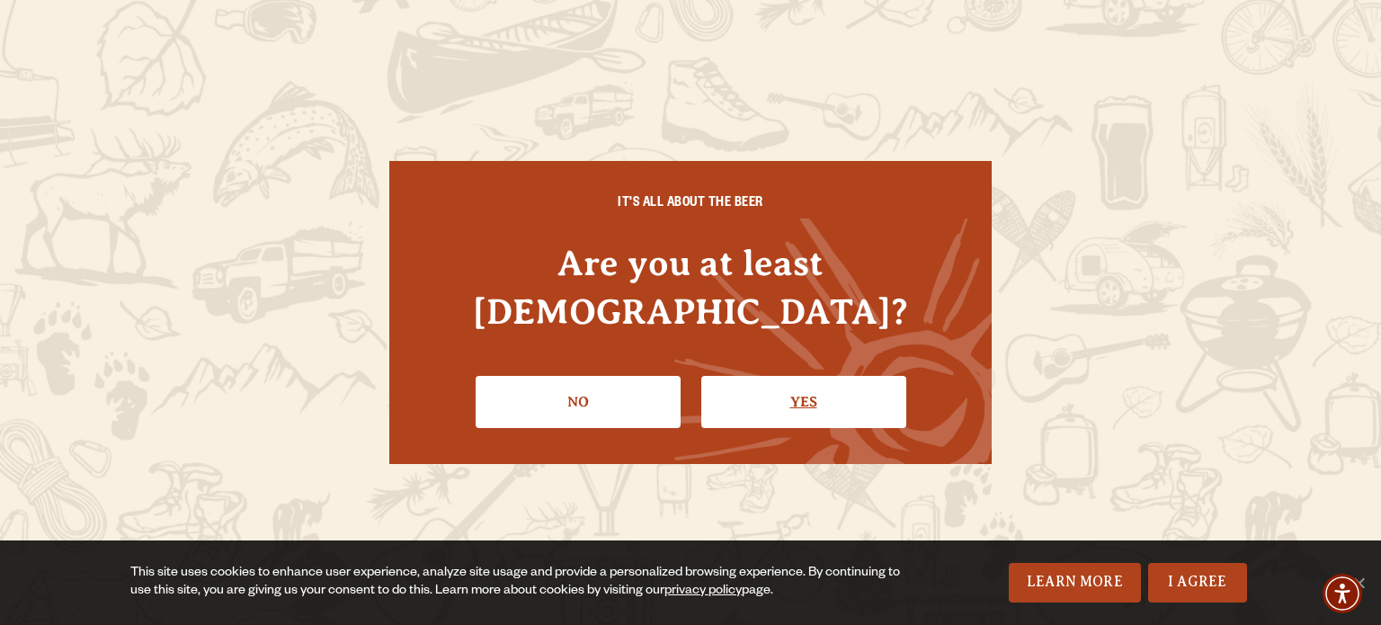
click at [784, 384] on link "Yes" at bounding box center [803, 402] width 205 height 52
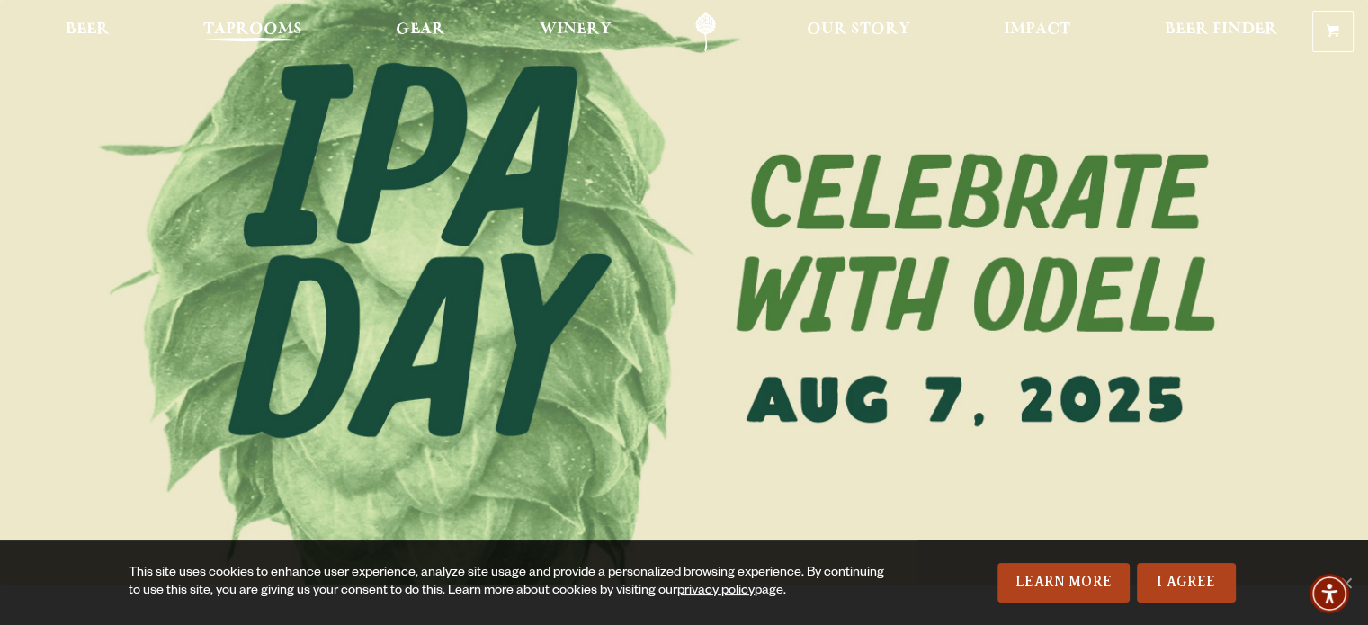
click at [281, 37] on span "Taprooms" at bounding box center [252, 29] width 99 height 14
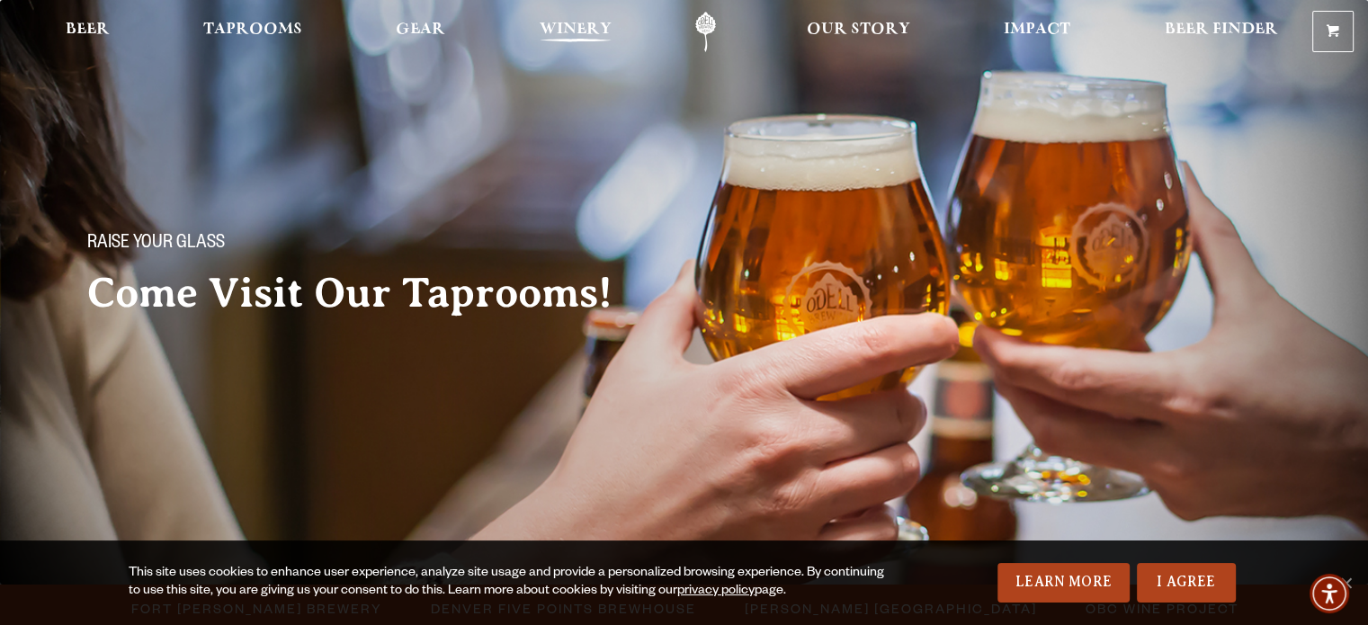
click at [585, 22] on span "Winery" at bounding box center [576, 29] width 72 height 14
click at [276, 35] on span "Taprooms" at bounding box center [252, 29] width 99 height 14
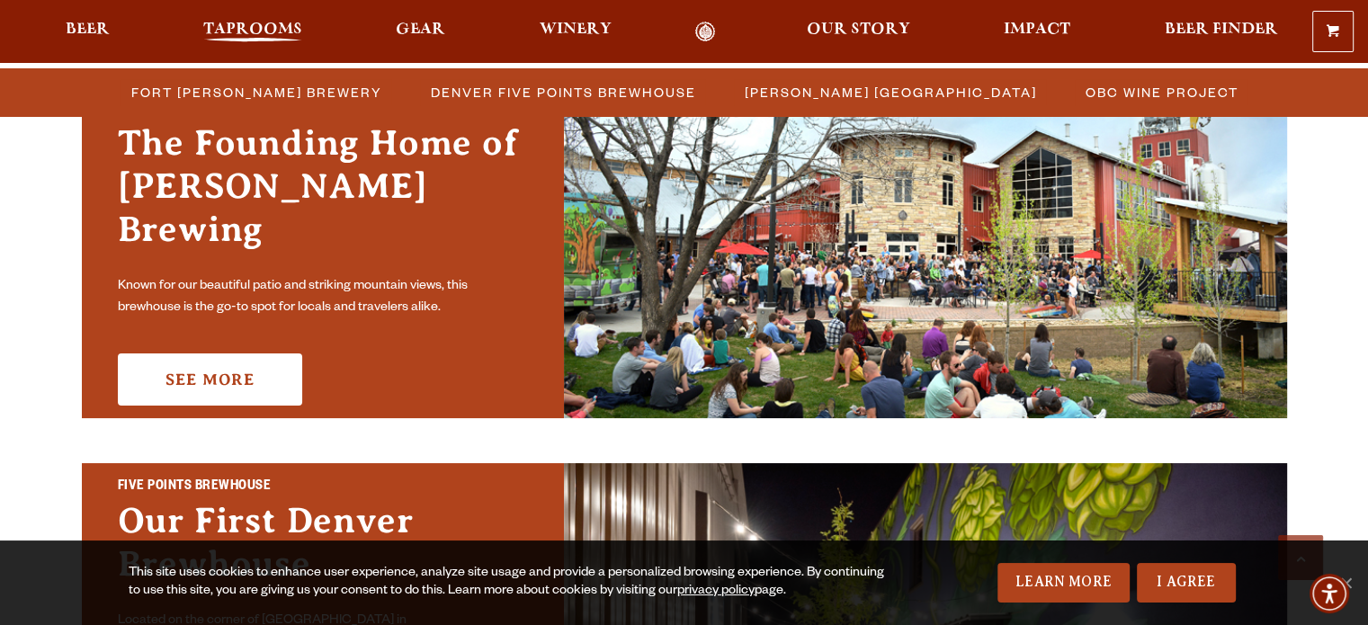
scroll to position [629, 0]
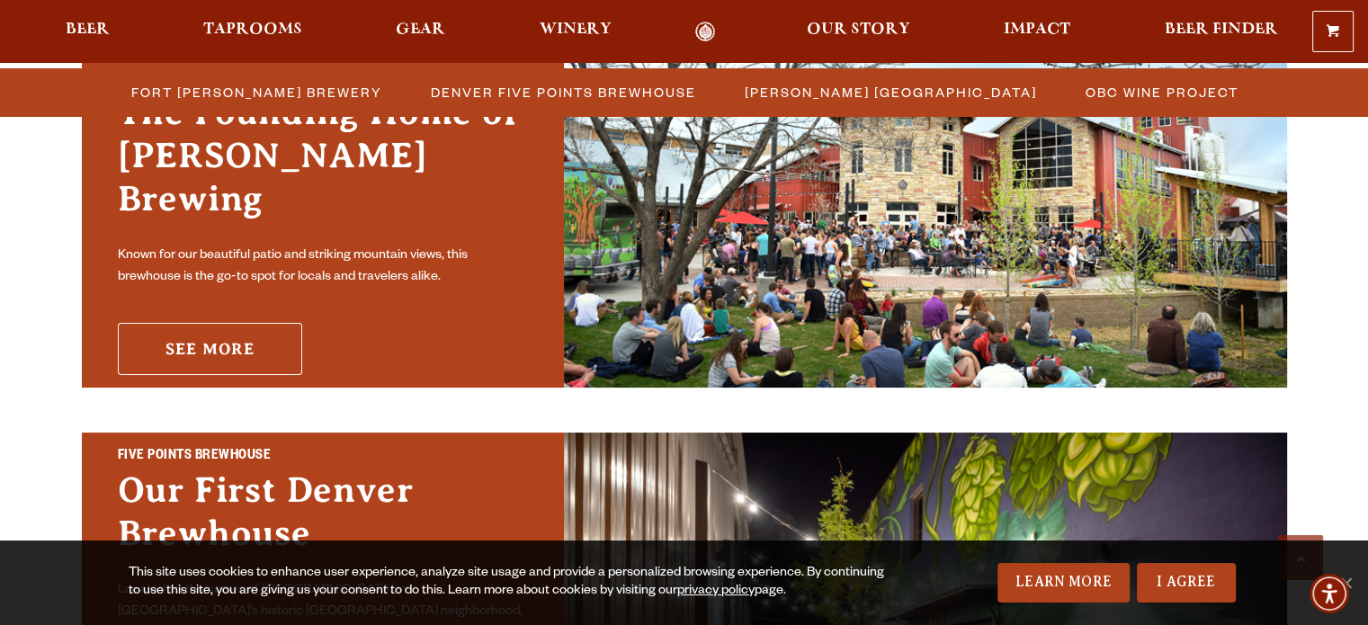
click at [177, 323] on link "See More" at bounding box center [210, 349] width 184 height 52
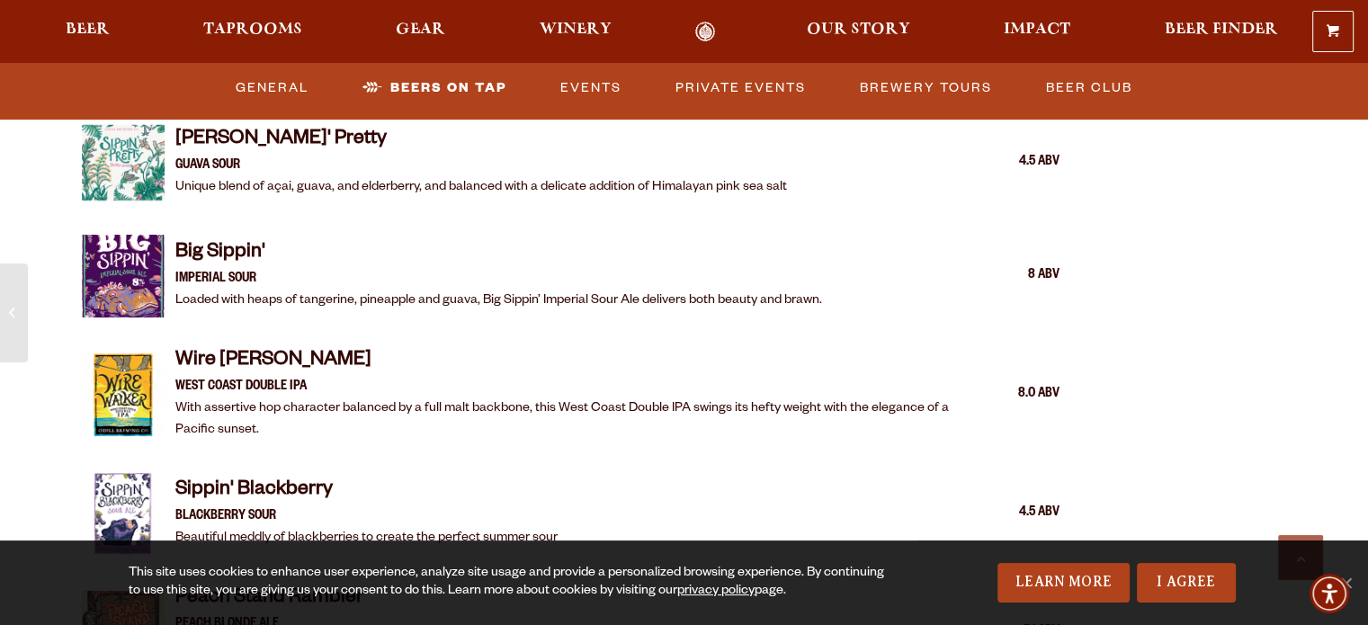
scroll to position [2330, 0]
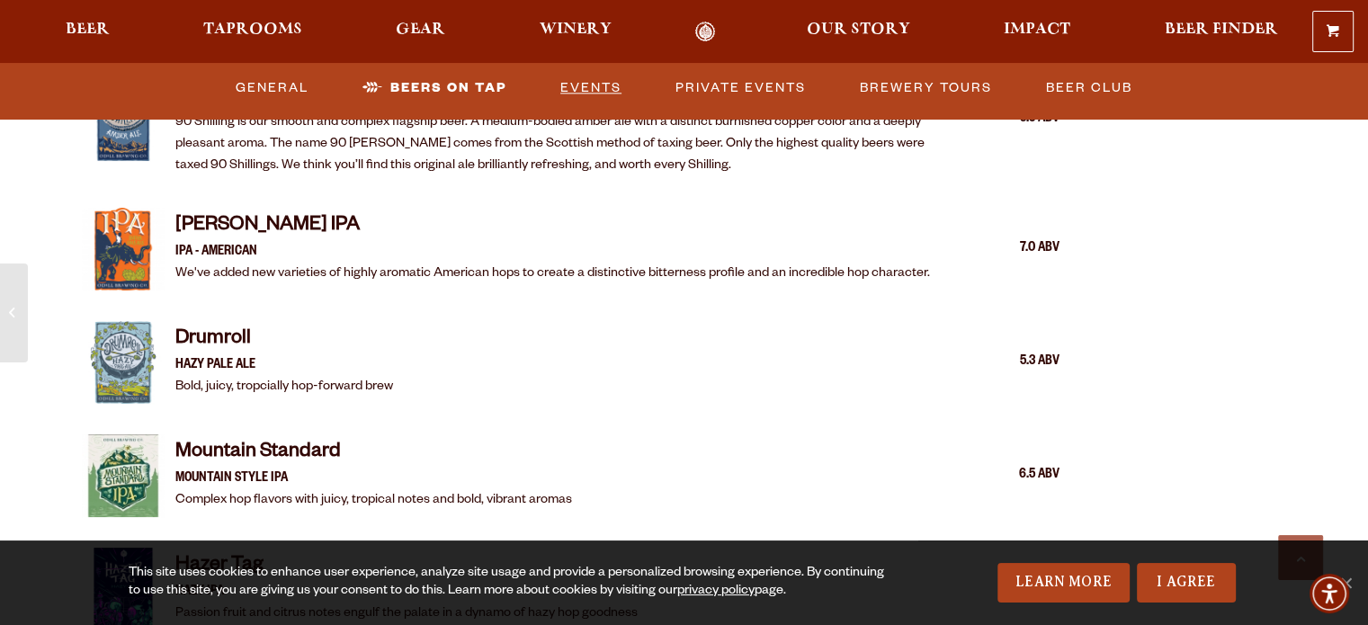
click at [553, 86] on link "Events" at bounding box center [591, 87] width 76 height 41
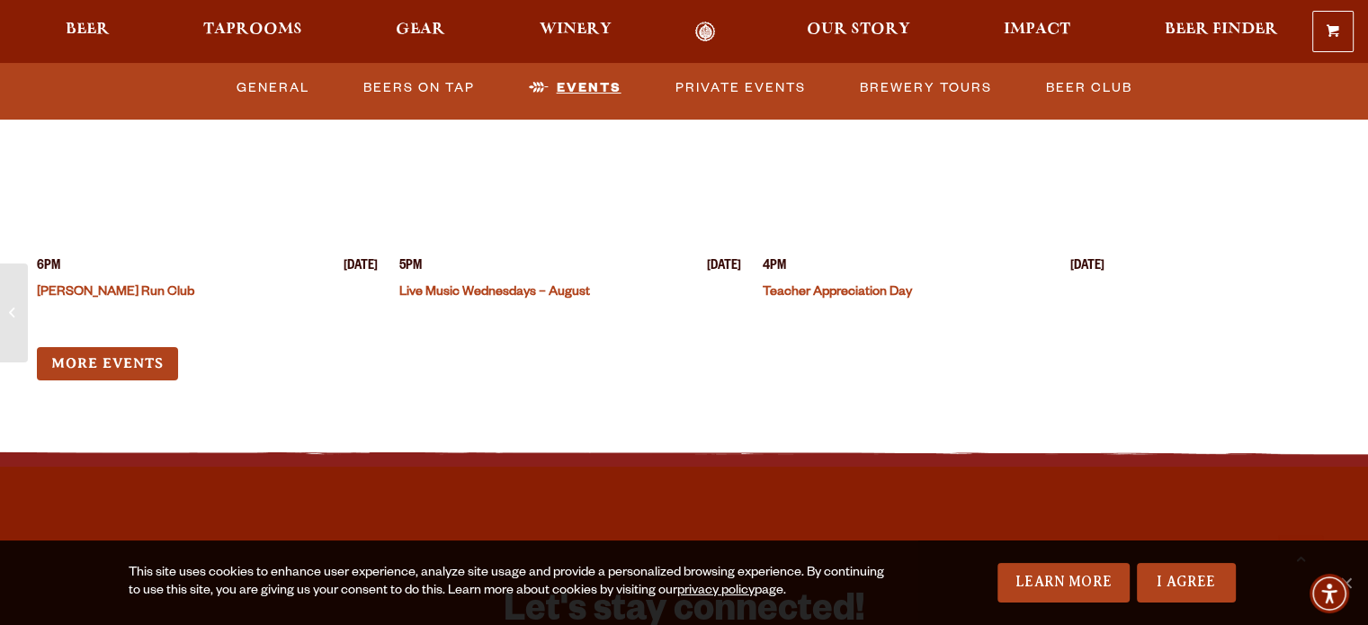
scroll to position [7074, 0]
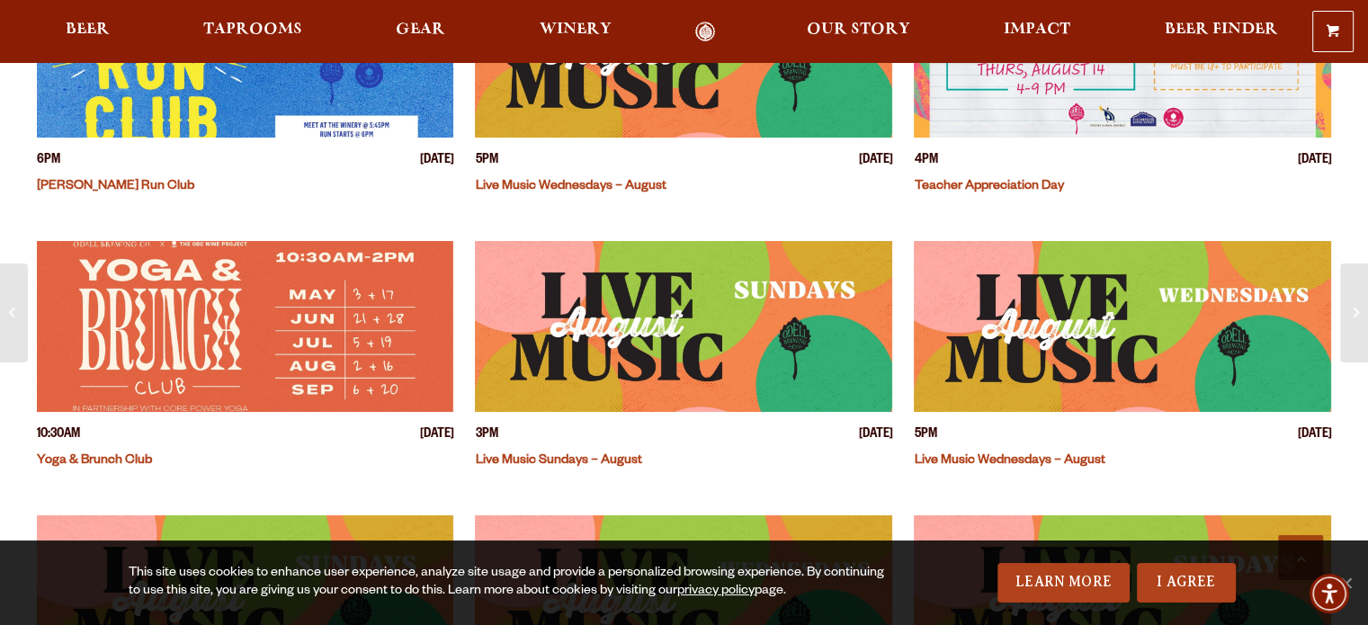
scroll to position [629, 0]
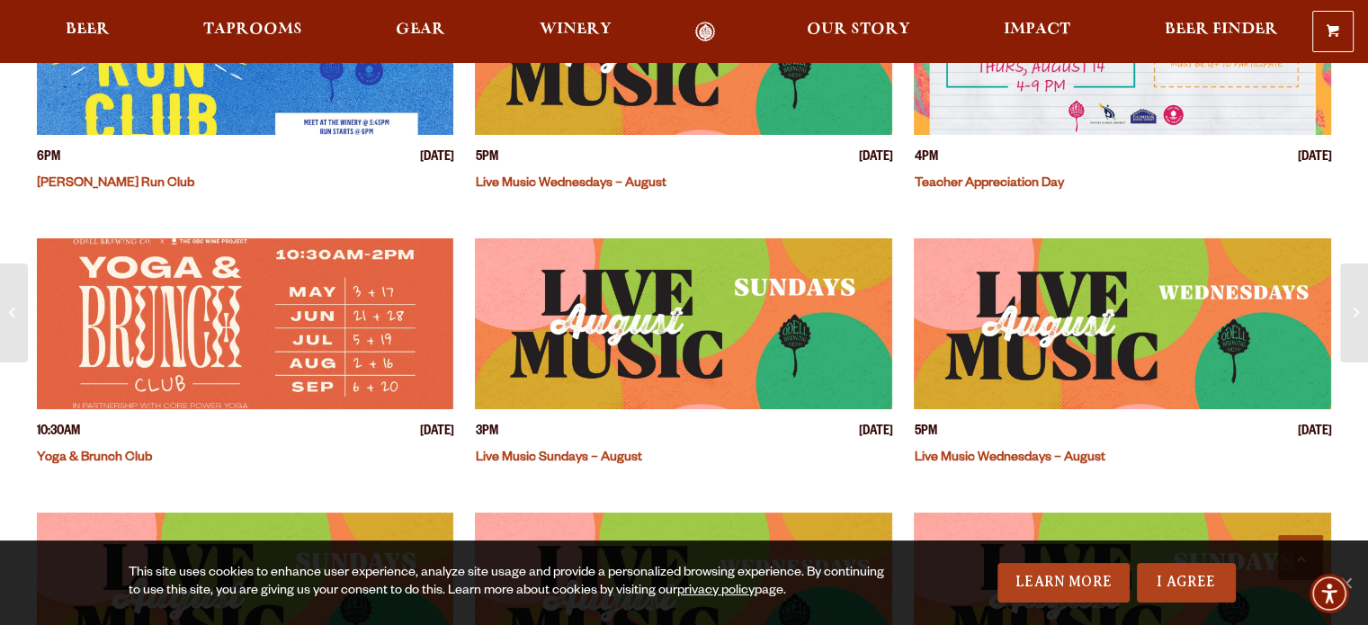
click at [1021, 135] on img "View event details" at bounding box center [1122, 49] width 417 height 171
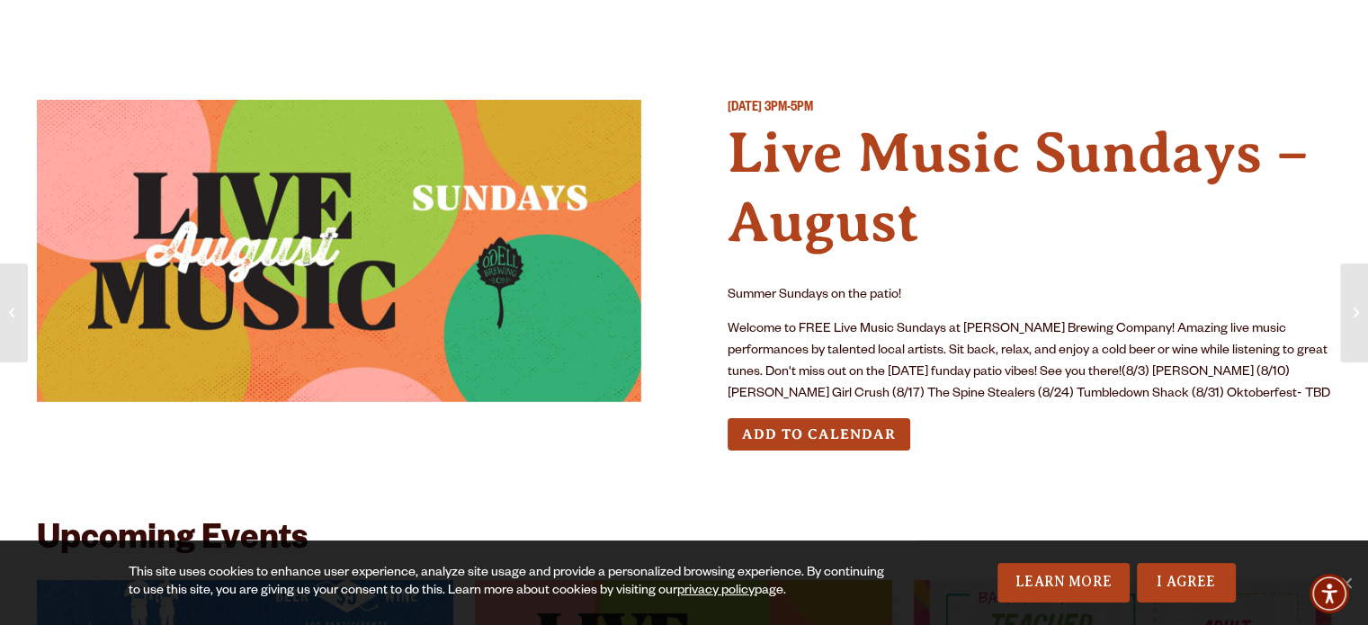
scroll to position [0, 0]
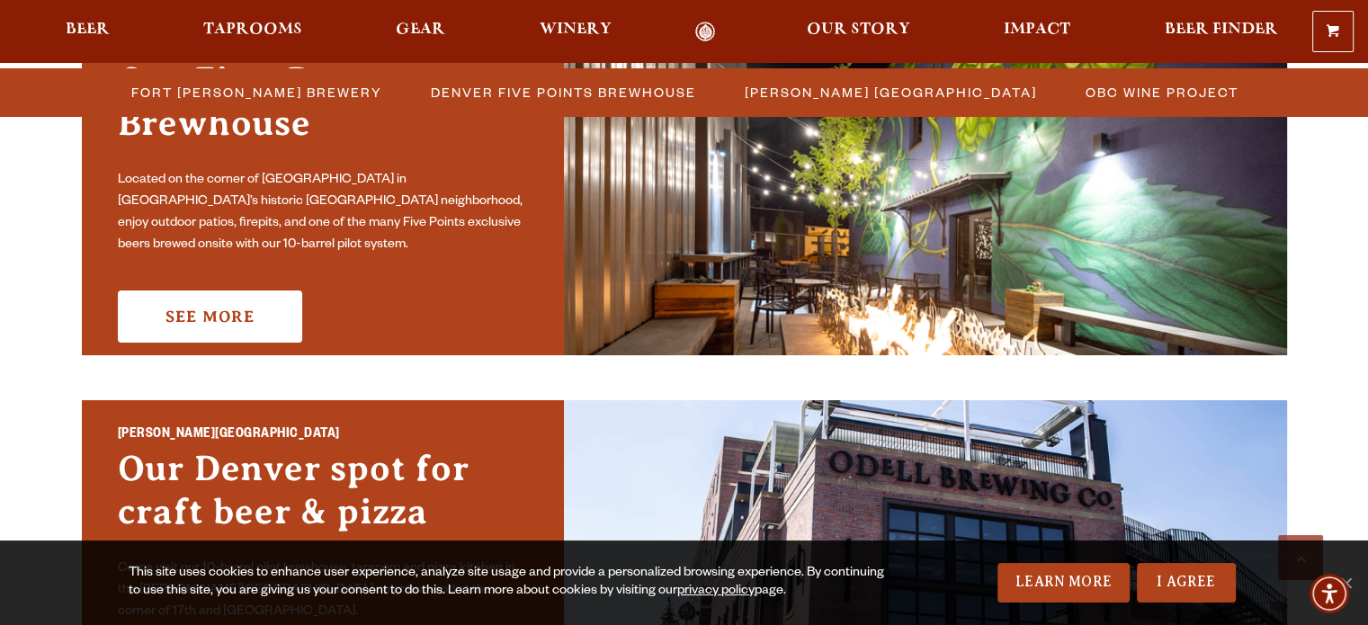
scroll to position [719, 0]
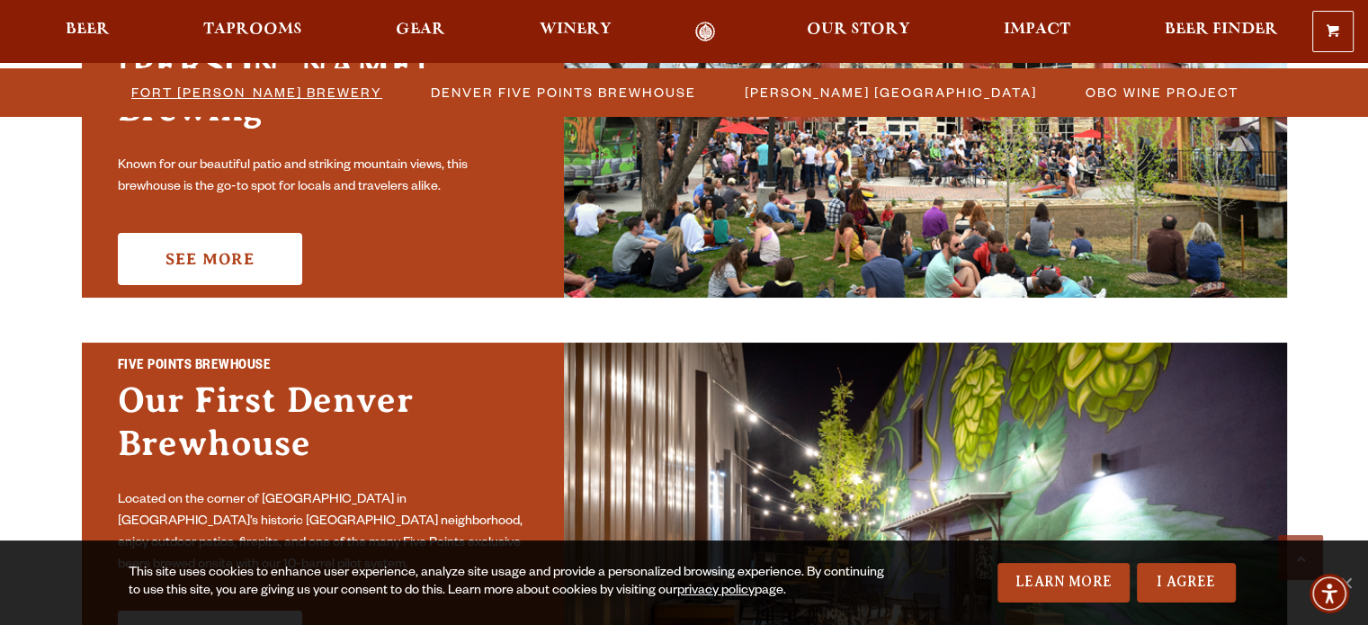
click at [224, 103] on span "Fort [PERSON_NAME] Brewery" at bounding box center [256, 92] width 251 height 26
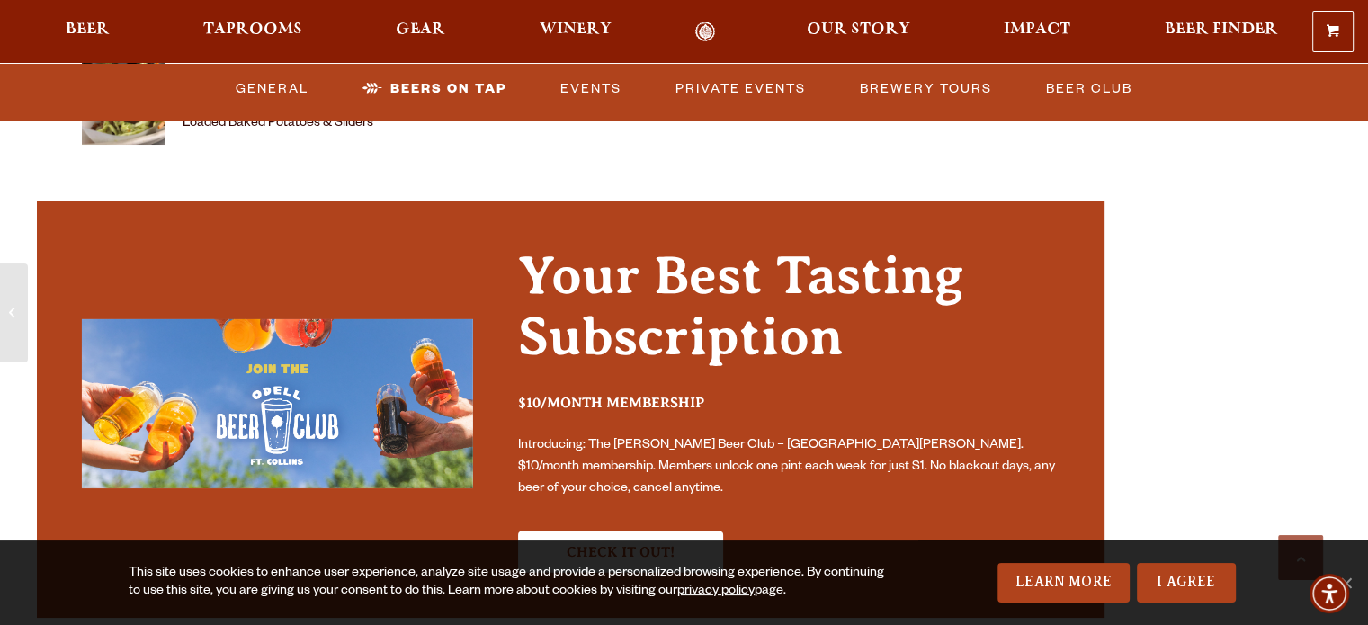
scroll to position [5395, 0]
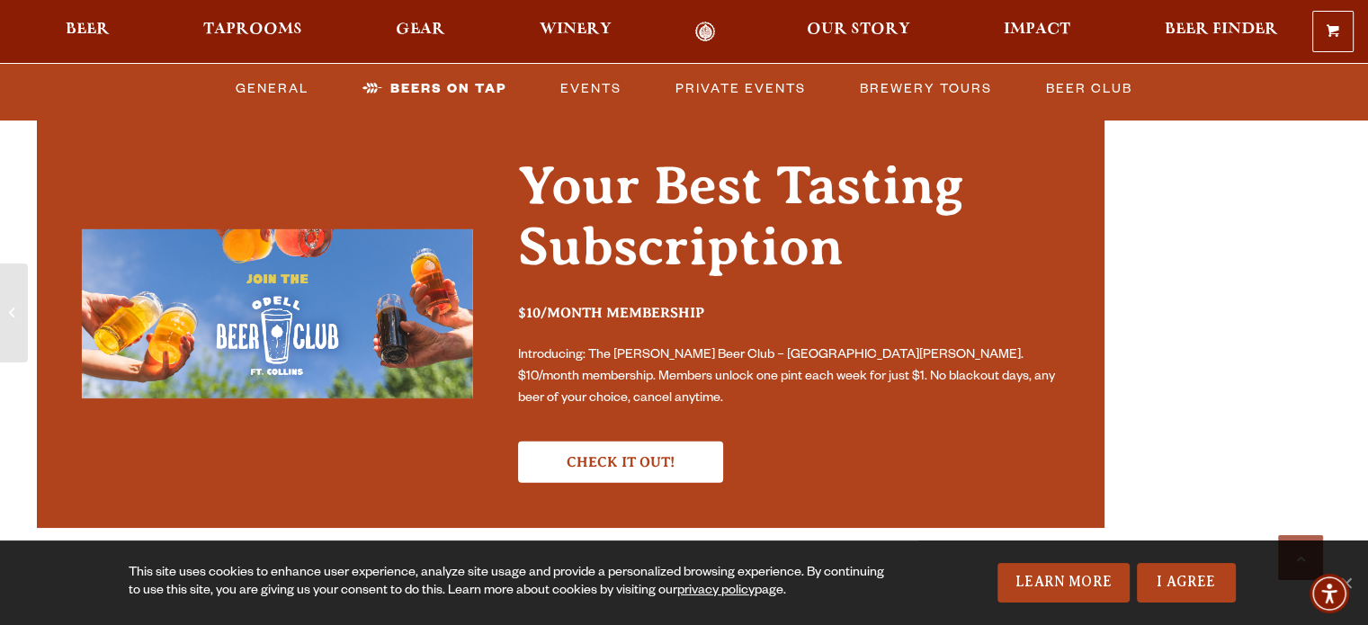
click at [183, 21] on h4 "Baked" at bounding box center [545, 6] width 725 height 29
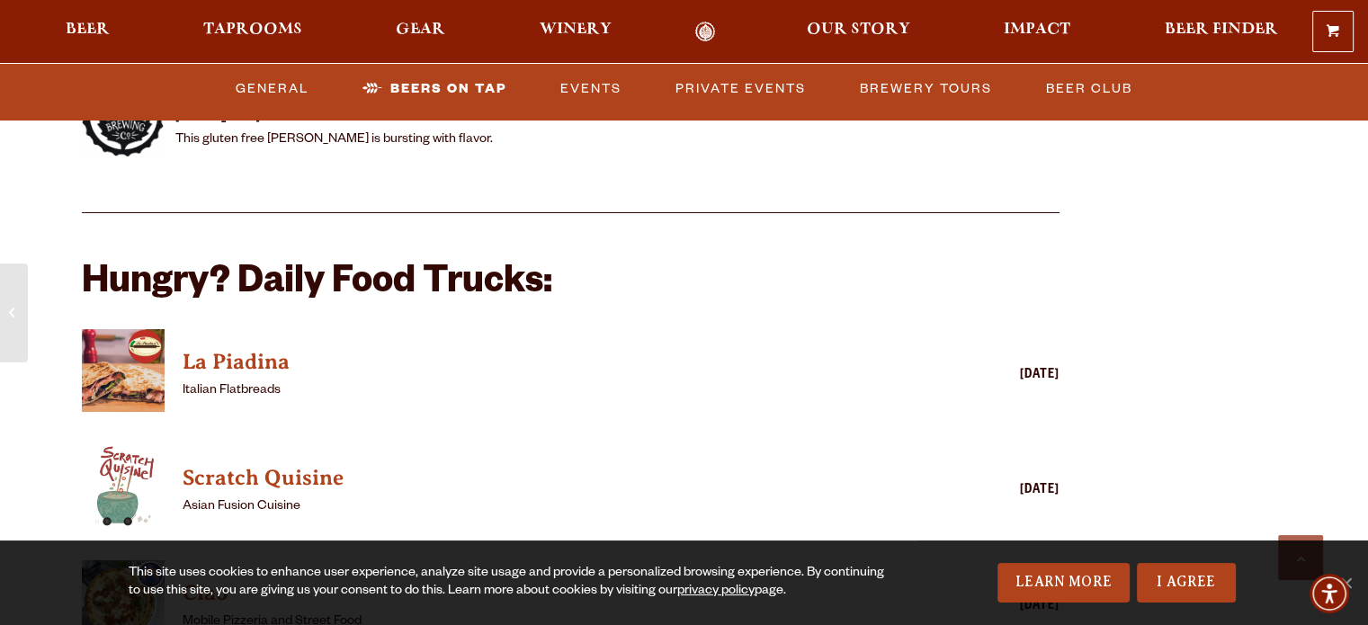
scroll to position [4226, 0]
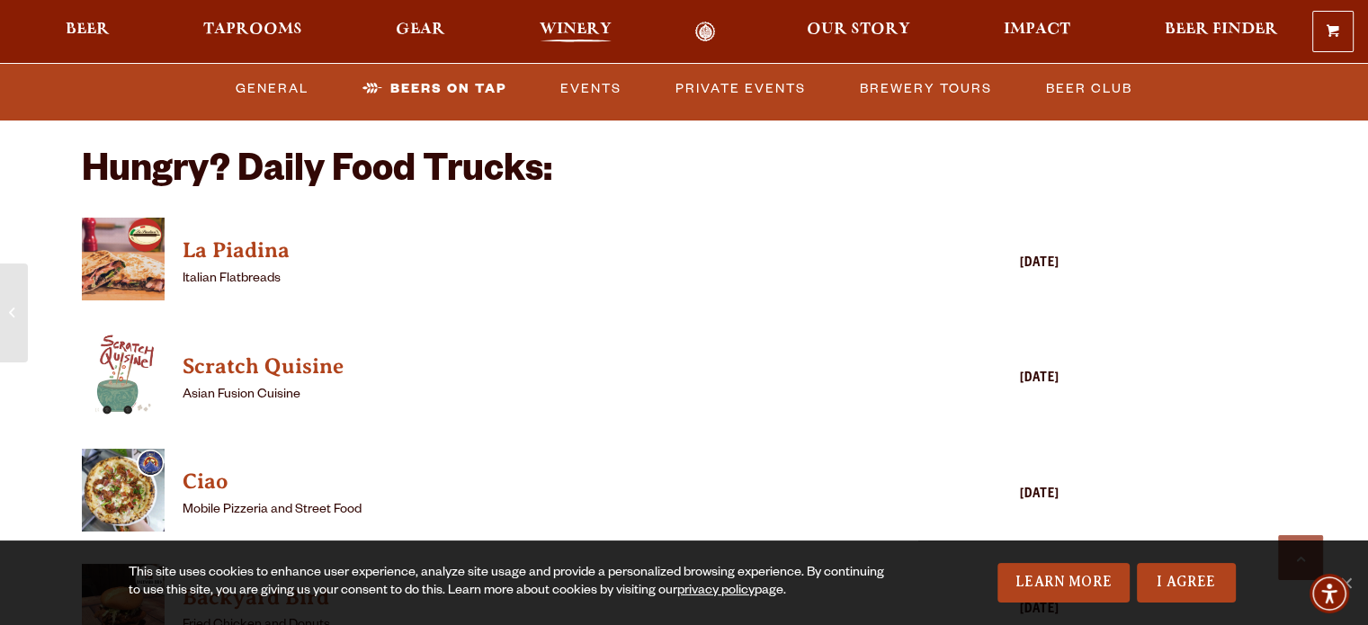
click at [568, 32] on span "Winery" at bounding box center [576, 29] width 72 height 14
